Goal: Transaction & Acquisition: Purchase product/service

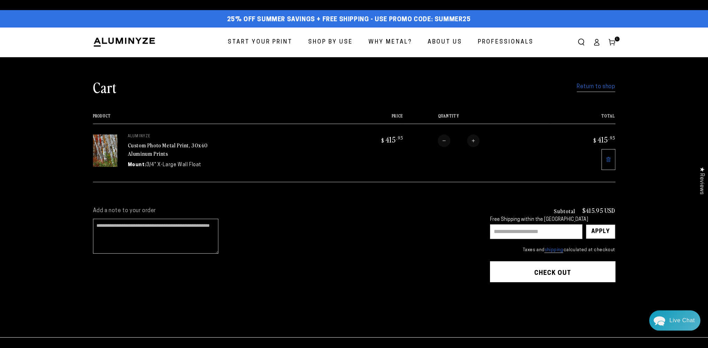
click at [593, 85] on link "Return to shop" at bounding box center [596, 87] width 38 height 10
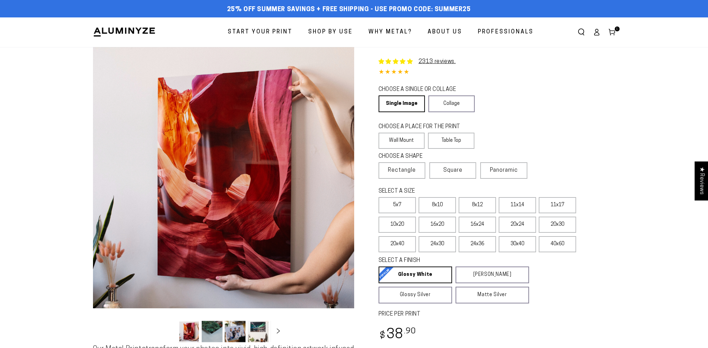
select select "**********"
click at [492, 240] on label "24x36" at bounding box center [477, 244] width 37 height 16
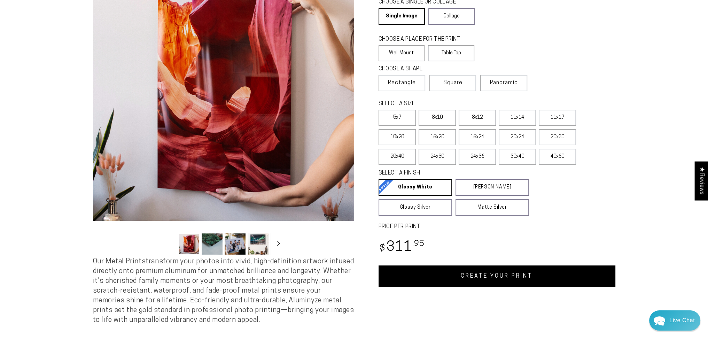
scroll to position [104, 0]
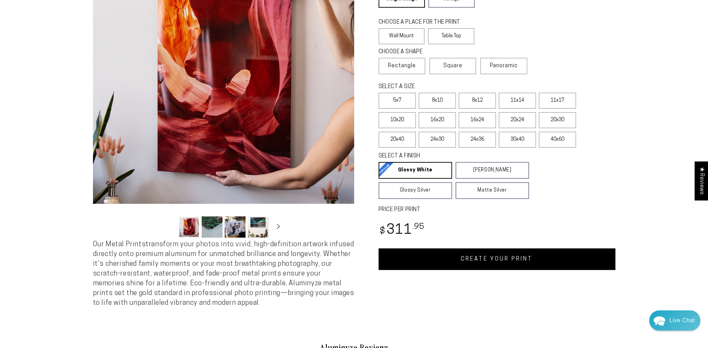
click at [514, 258] on link "CREATE YOUR PRINT" at bounding box center [497, 259] width 237 height 22
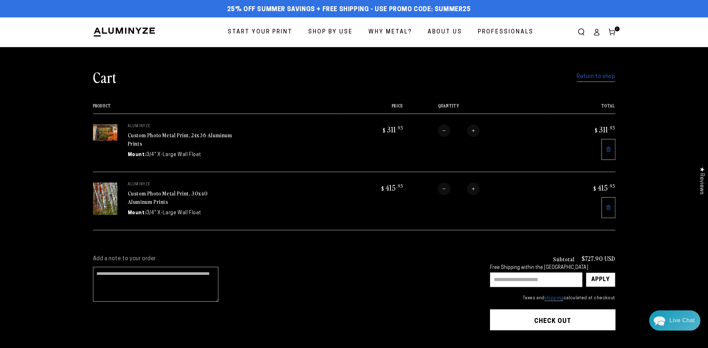
click at [601, 77] on link "Return to shop" at bounding box center [596, 77] width 38 height 10
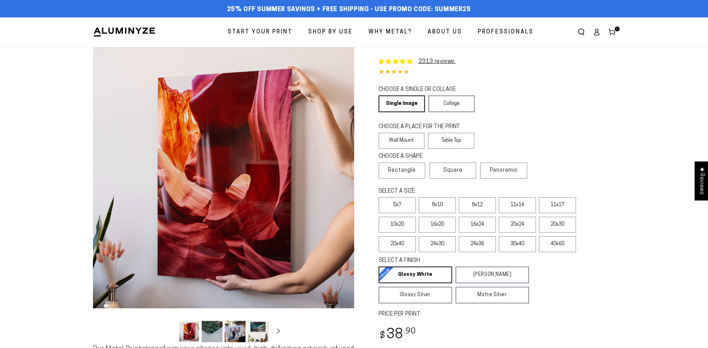
select select "**********"
click at [401, 242] on label "20x40" at bounding box center [397, 244] width 37 height 16
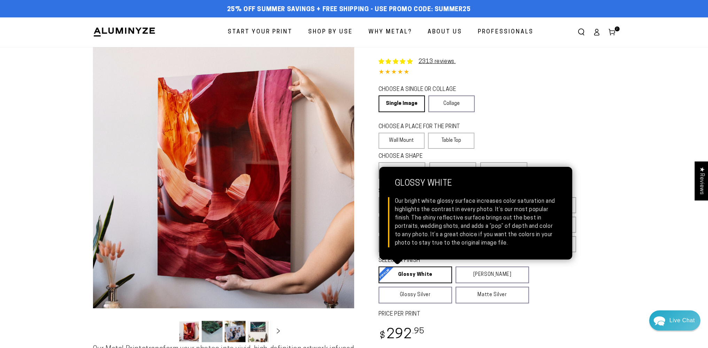
click at [418, 273] on link "Glossy White Glossy White Our bright white glossy surface increases color satur…" at bounding box center [415, 274] width 73 height 17
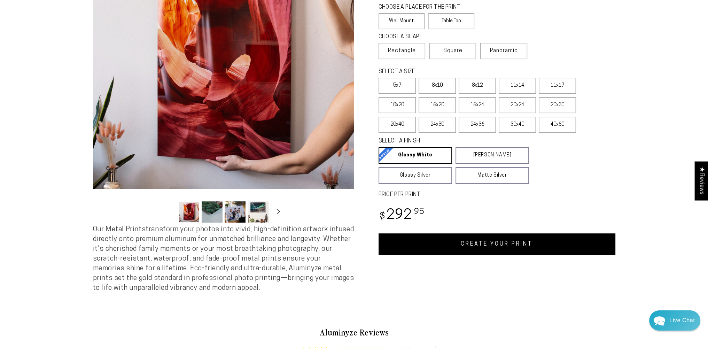
scroll to position [139, 0]
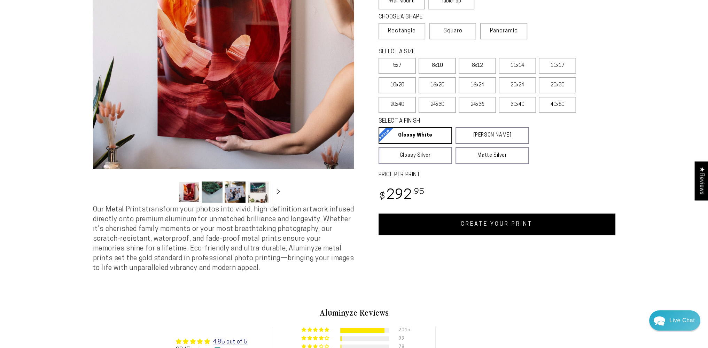
click at [504, 224] on link "CREATE YOUR PRINT" at bounding box center [497, 224] width 237 height 22
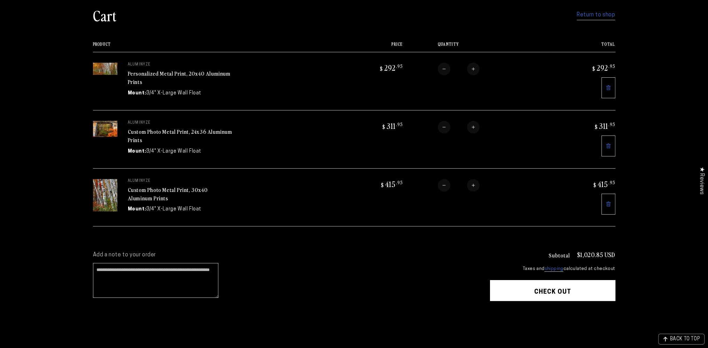
scroll to position [70, 0]
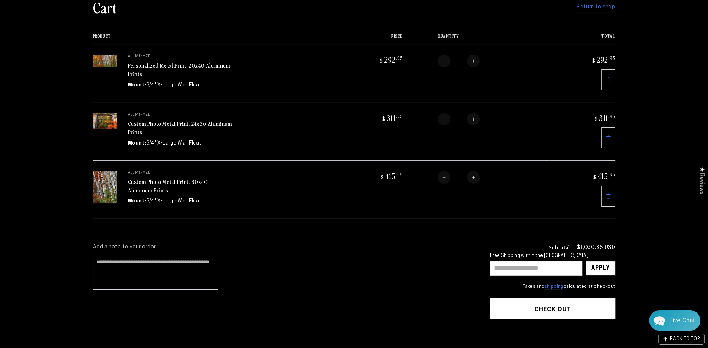
click at [549, 264] on input "text" at bounding box center [536, 268] width 92 height 15
type input "*******"
click at [607, 262] on div "Apply" at bounding box center [600, 268] width 18 height 14
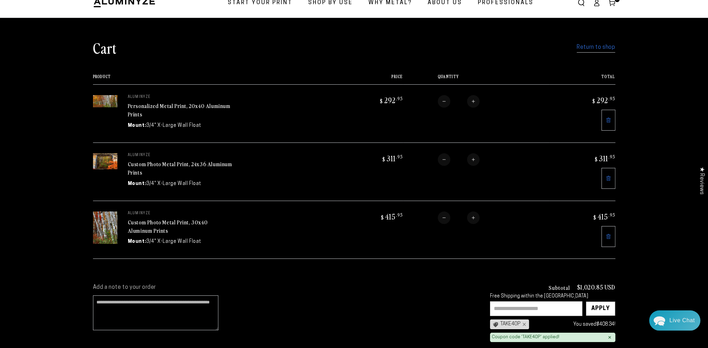
scroll to position [0, 0]
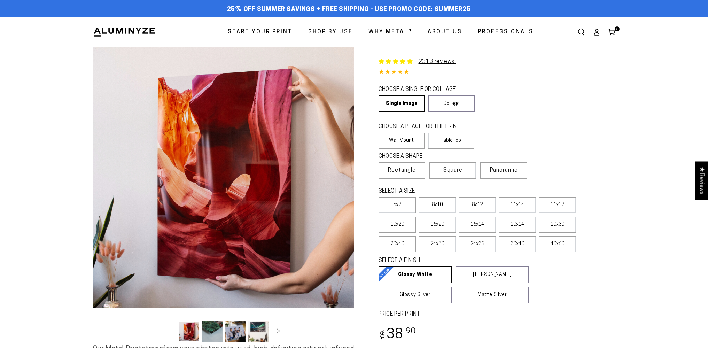
select select "**********"
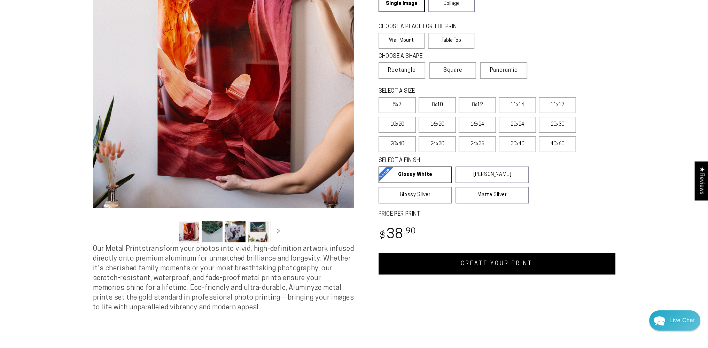
scroll to position [139, 0]
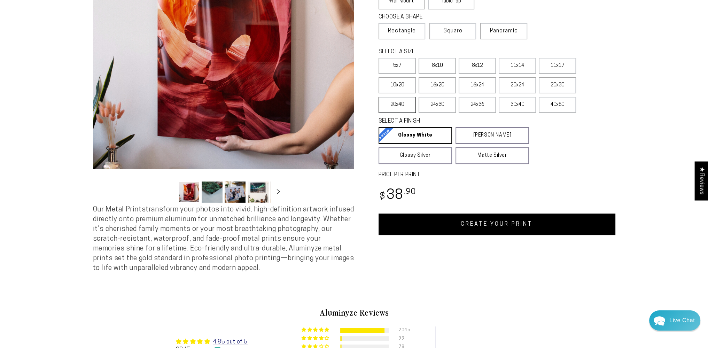
click at [411, 104] on label "20x40" at bounding box center [397, 105] width 37 height 16
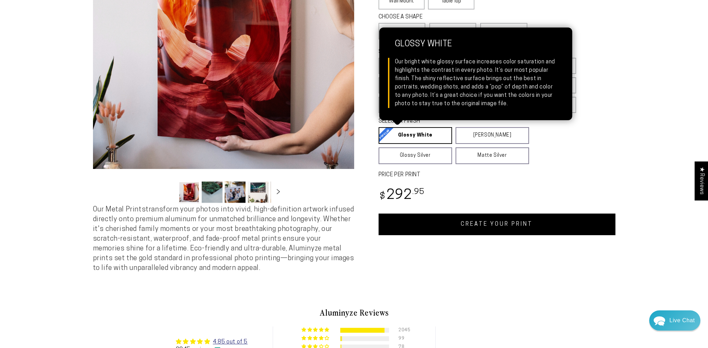
click at [416, 134] on link "Glossy White Glossy White Our bright white glossy surface increases color satur…" at bounding box center [415, 135] width 73 height 17
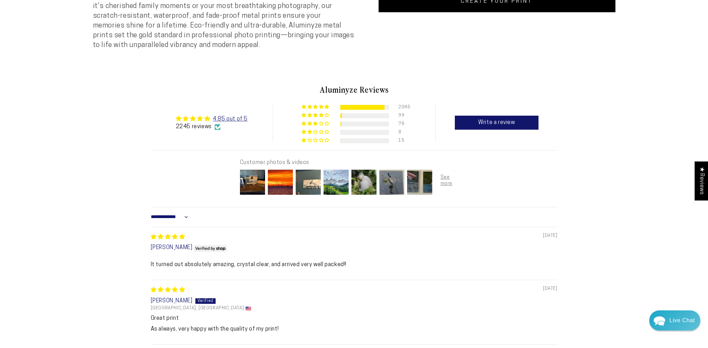
scroll to position [279, 0]
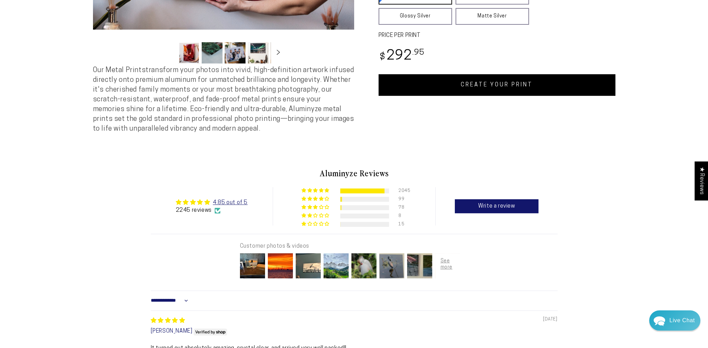
click at [551, 89] on link "CREATE YOUR PRINT" at bounding box center [497, 85] width 237 height 22
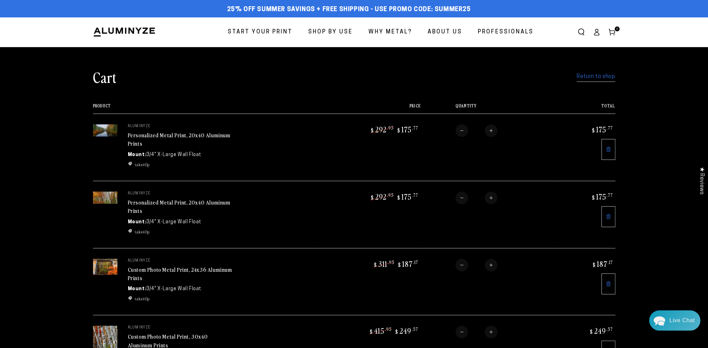
click at [603, 76] on link "Return to shop" at bounding box center [596, 77] width 38 height 10
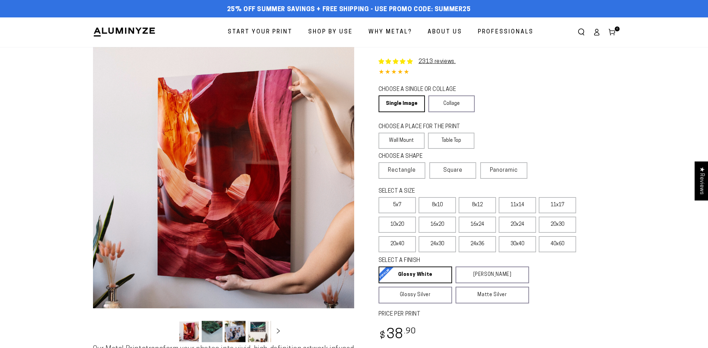
select select "**********"
click at [386, 243] on label "20x40" at bounding box center [397, 244] width 37 height 16
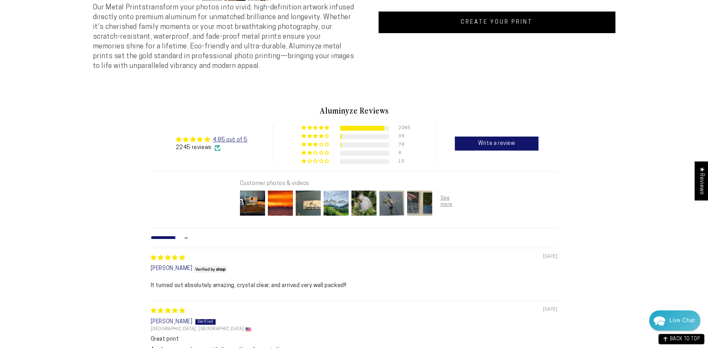
scroll to position [244, 0]
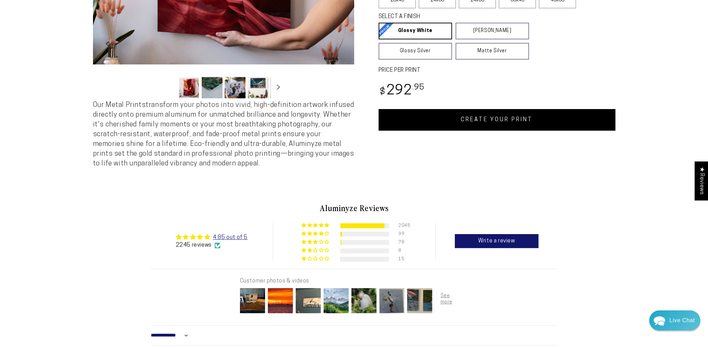
click at [546, 122] on link "CREATE YOUR PRINT" at bounding box center [497, 120] width 237 height 22
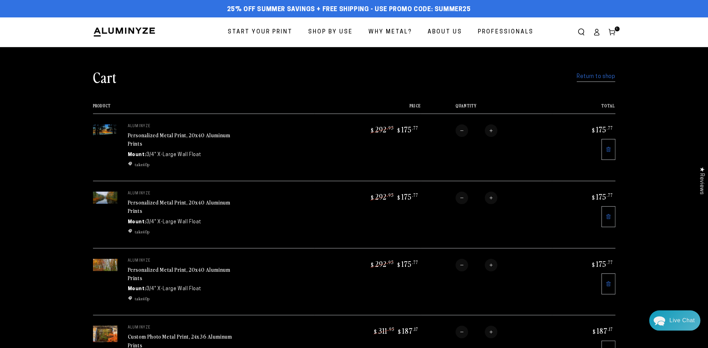
click at [598, 72] on link "Return to shop" at bounding box center [596, 77] width 38 height 10
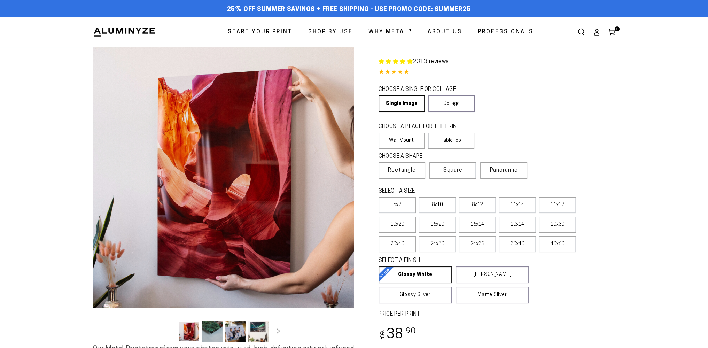
select select "**********"
click at [406, 242] on label "20x40" at bounding box center [397, 244] width 37 height 16
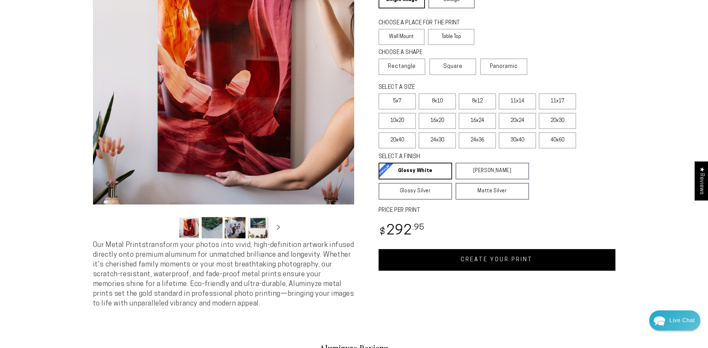
scroll to position [104, 0]
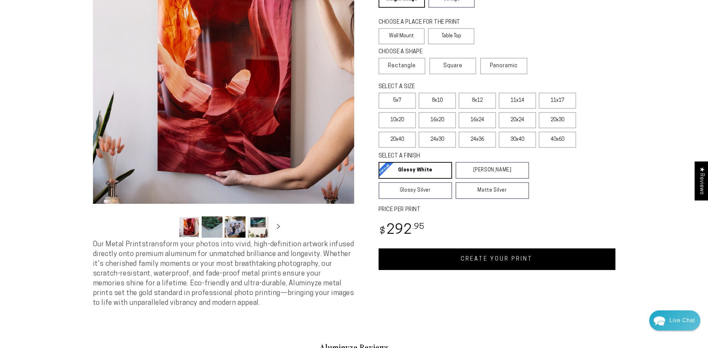
click at [558, 256] on link "CREATE YOUR PRINT" at bounding box center [497, 259] width 237 height 22
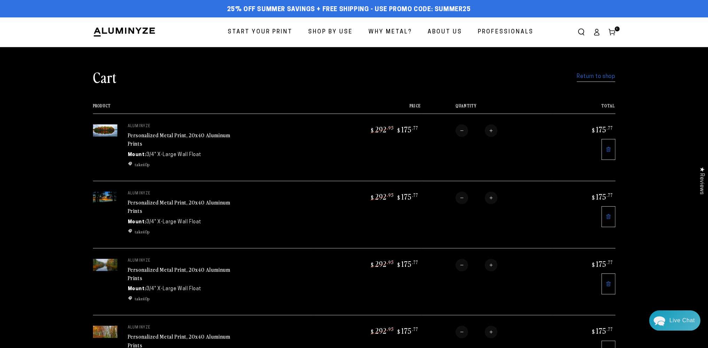
click at [593, 77] on link "Return to shop" at bounding box center [596, 77] width 38 height 10
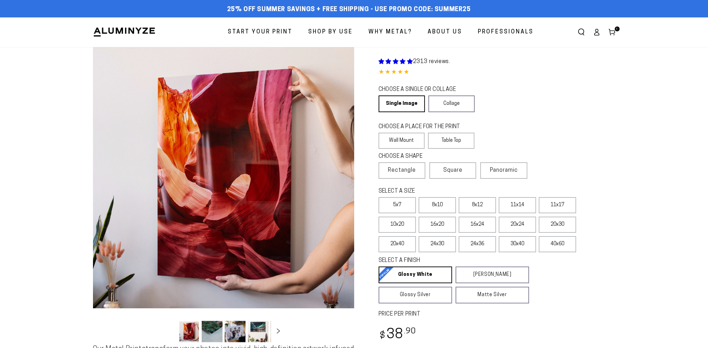
select select "**********"
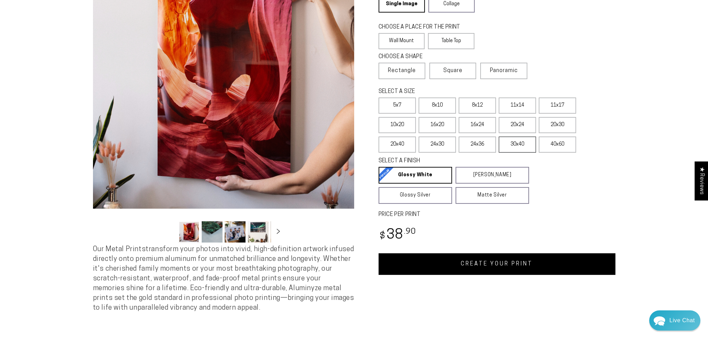
scroll to position [104, 0]
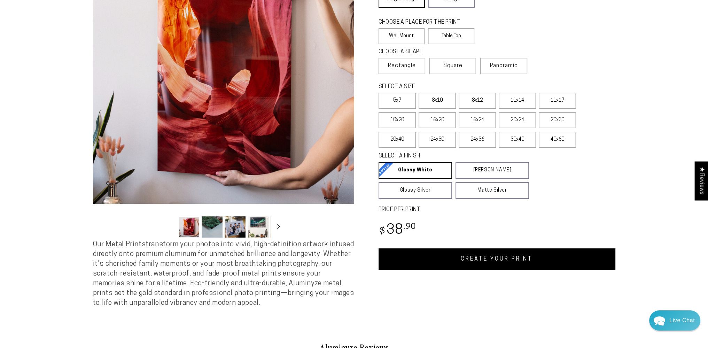
click at [521, 255] on link "CREATE YOUR PRINT" at bounding box center [497, 259] width 237 height 22
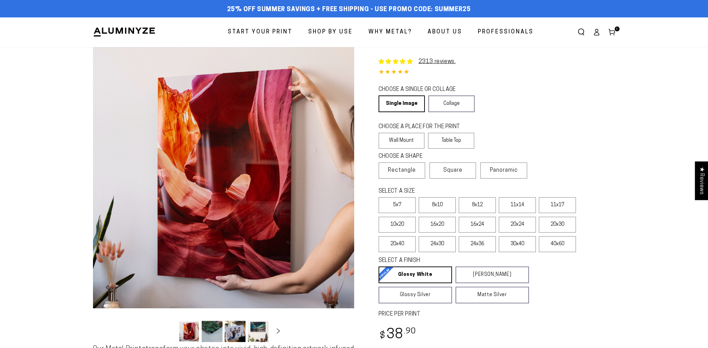
select select "**********"
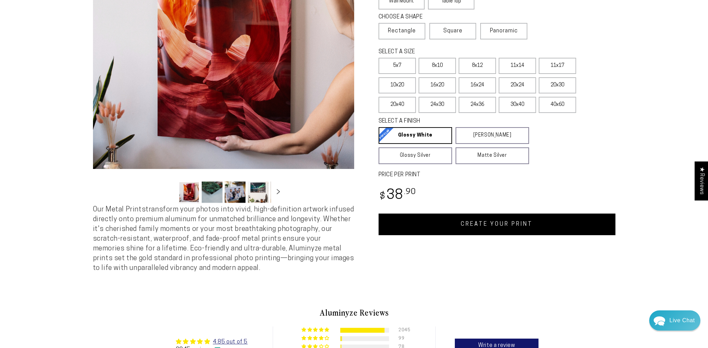
scroll to position [35, 0]
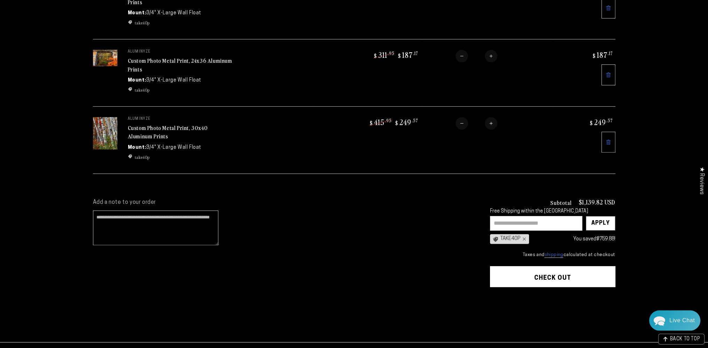
scroll to position [348, 0]
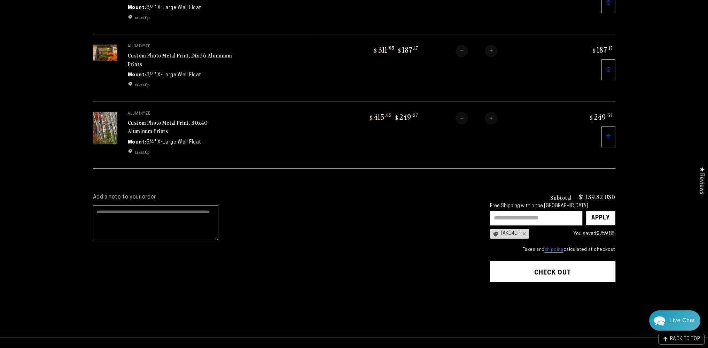
click at [122, 206] on textarea "Add a note to your order" at bounding box center [155, 222] width 125 height 35
type textarea "*"
type textarea "**********"
click at [526, 265] on button "Check out" at bounding box center [552, 271] width 125 height 21
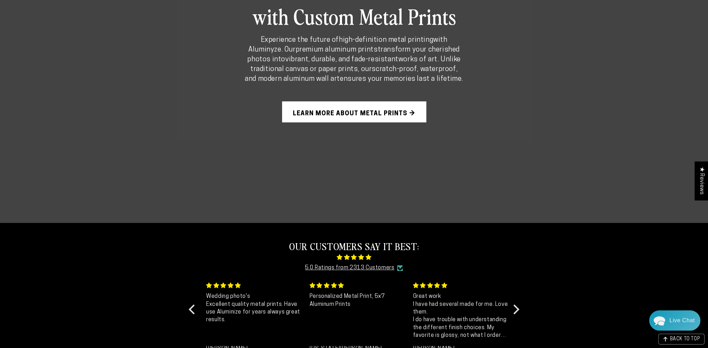
scroll to position [592, 0]
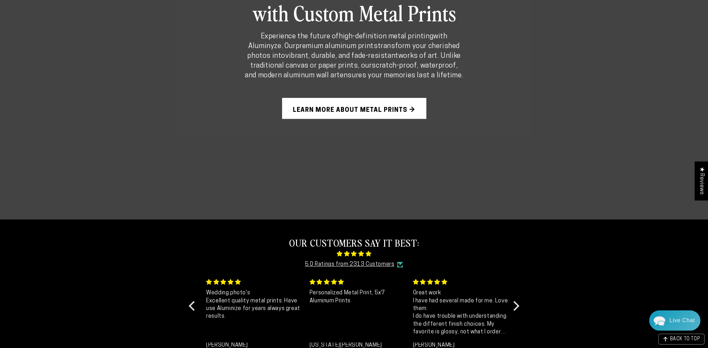
click at [408, 107] on link "Learn More About Metal Prints →" at bounding box center [354, 108] width 144 height 21
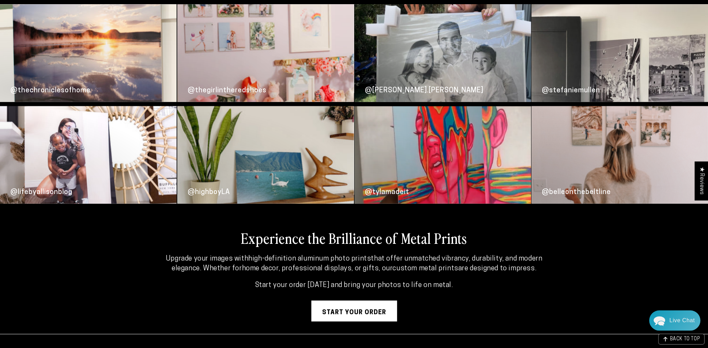
scroll to position [1741, 0]
